Goal: Navigation & Orientation: Find specific page/section

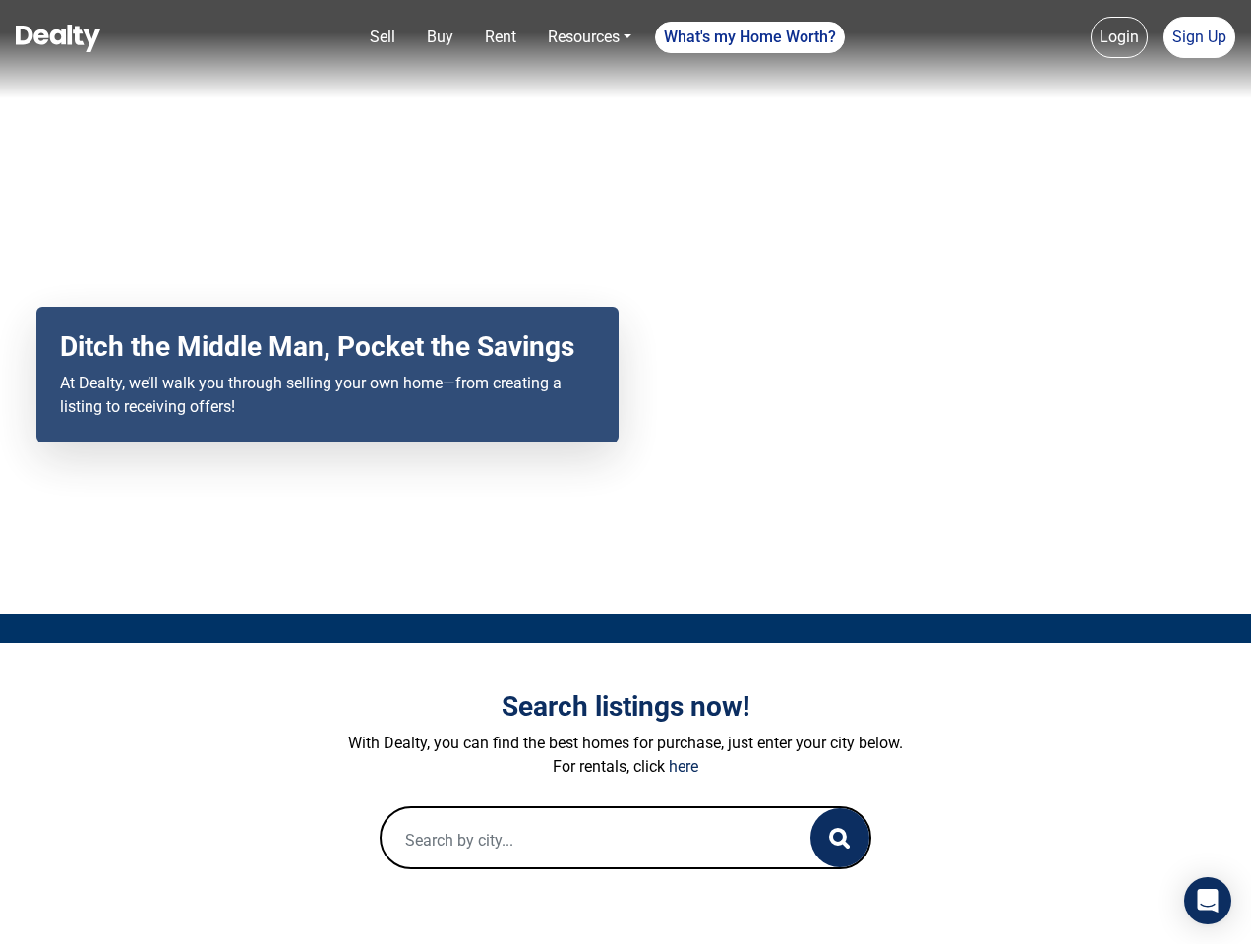
click at [626, 472] on div "Your browser does not support the video tag. Ditch the Middle Man, Pocket the S…" at bounding box center [625, 307] width 1251 height 614
click at [383, 37] on link "Sell" at bounding box center [382, 37] width 41 height 39
click at [440, 37] on link "Buy" at bounding box center [440, 37] width 42 height 39
click at [501, 37] on link "Rent" at bounding box center [500, 37] width 47 height 39
click at [589, 37] on nav "Sell Buy Rent Resources Loan Calculator Loan Options Find an agent What's my Ho…" at bounding box center [625, 49] width 1251 height 98
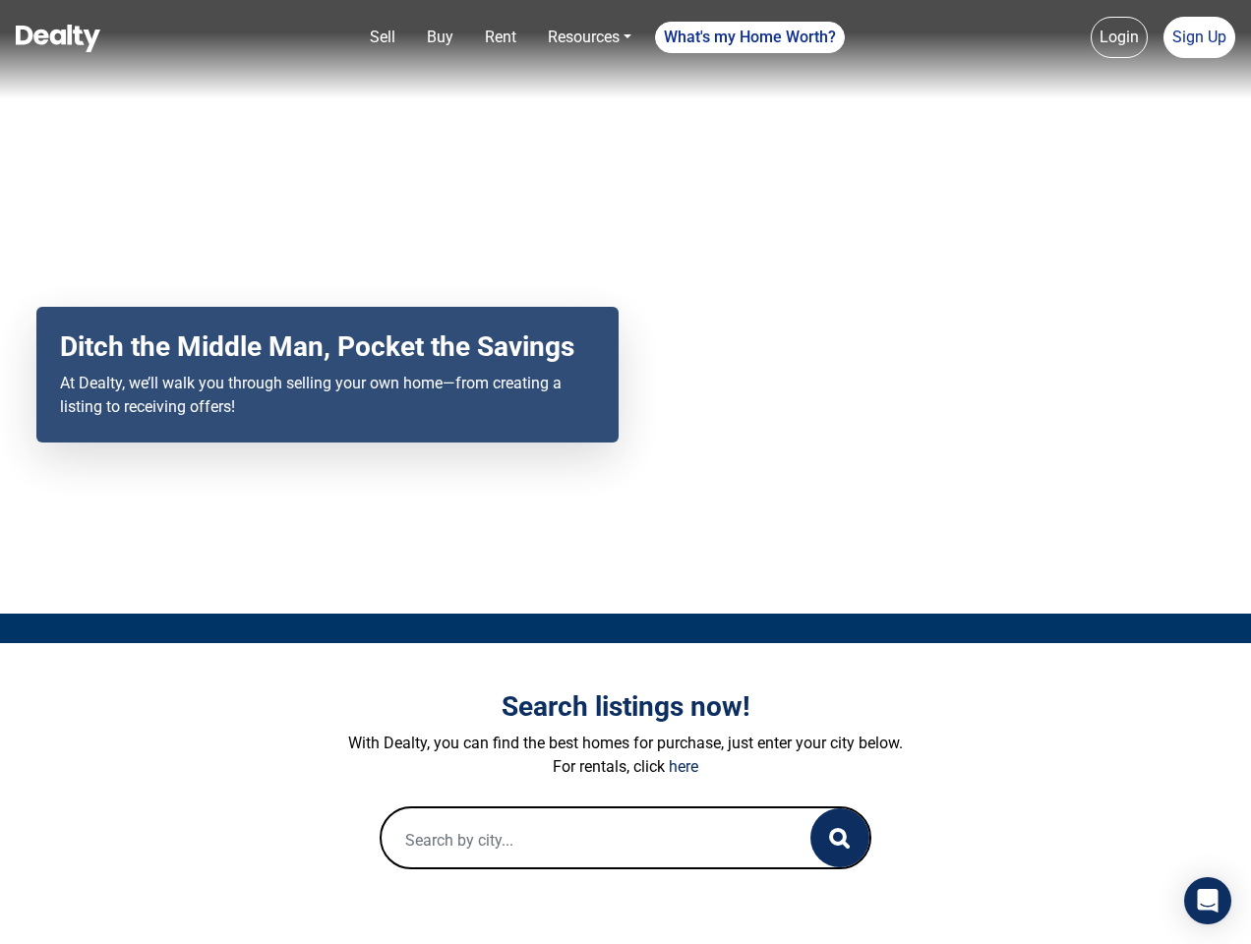
click at [751, 37] on nav "Sell Buy Rent Resources Loan Calculator Loan Options Find an agent What's my Ho…" at bounding box center [625, 49] width 1251 height 98
click at [1119, 37] on nav "Sell Buy Rent Resources Loan Calculator Loan Options Find an agent What's my Ho…" at bounding box center [625, 49] width 1251 height 98
click at [1199, 37] on nav "Sell Buy Rent Resources Loan Calculator Loan Options Find an agent What's my Ho…" at bounding box center [625, 49] width 1251 height 98
click at [840, 838] on icon "button" at bounding box center [839, 838] width 21 height 21
click at [1208, 901] on icon "Open Intercom Messenger" at bounding box center [1208, 901] width 21 height 24
